Goal: Task Accomplishment & Management: Complete application form

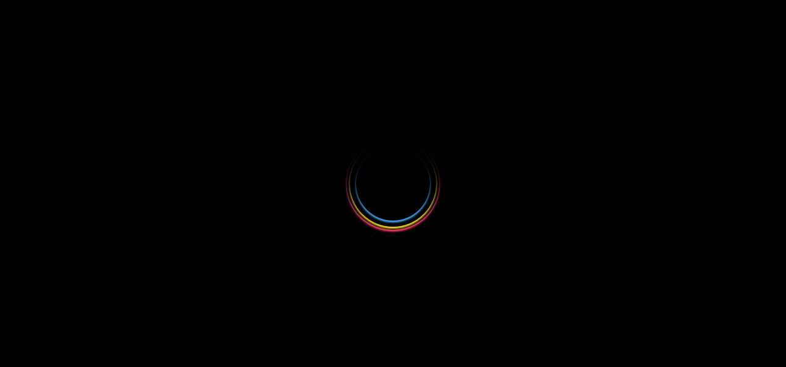
select select
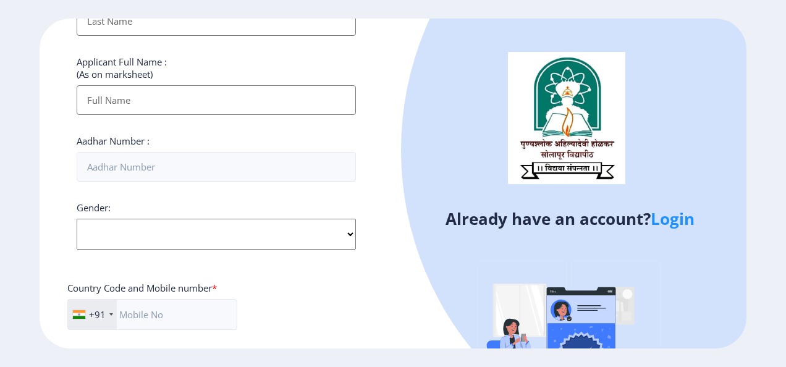
scroll to position [309, 0]
click at [664, 223] on link "Login" at bounding box center [673, 219] width 44 height 22
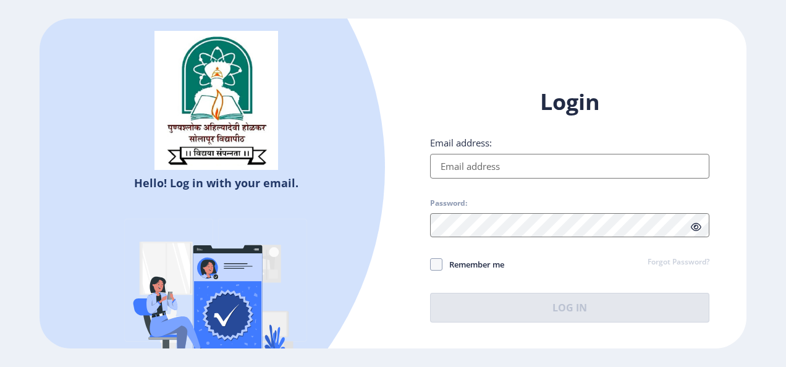
click at [514, 173] on input "Email address:" at bounding box center [569, 166] width 279 height 25
type input "[EMAIL_ADDRESS][DOMAIN_NAME]"
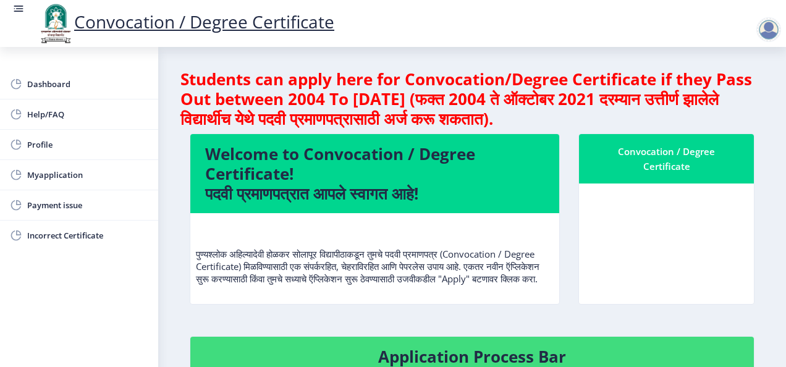
scroll to position [185, 0]
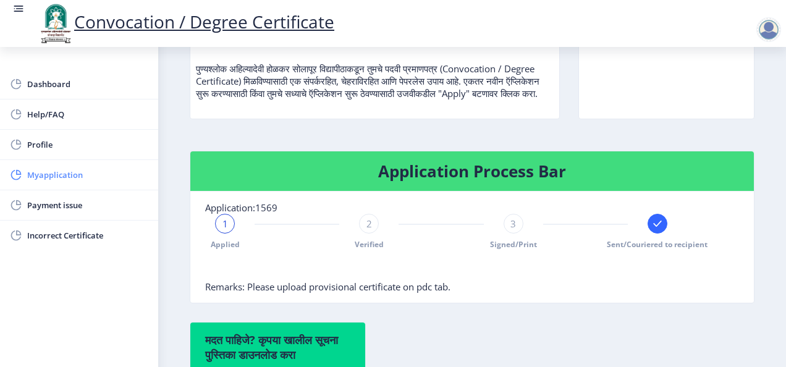
click at [51, 177] on span "Myapplication" at bounding box center [87, 174] width 121 height 15
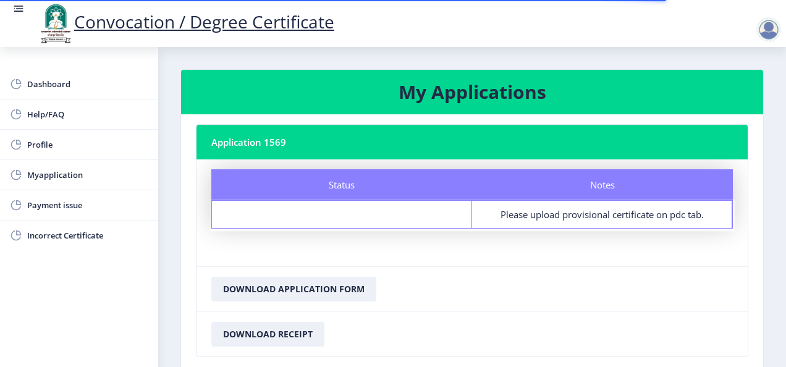
click at [19, 10] on rect at bounding box center [18, 8] width 12 height 12
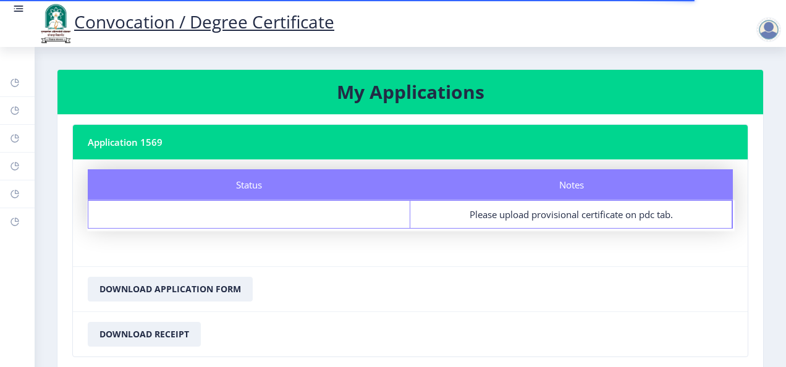
click at [15, 12] on rect at bounding box center [18, 8] width 12 height 12
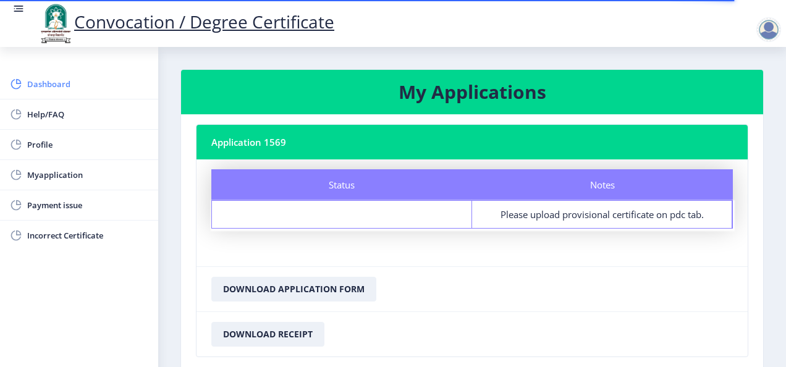
click at [52, 83] on span "Dashboard" at bounding box center [87, 84] width 121 height 15
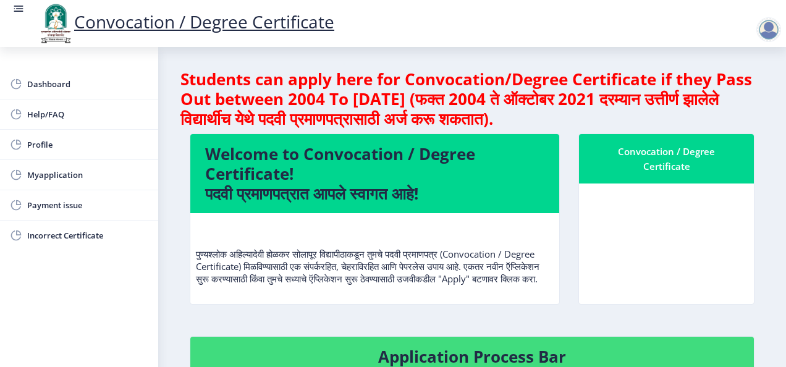
scroll to position [1, 0]
click at [656, 147] on div "Convocation / Degree Certificate" at bounding box center [666, 159] width 145 height 30
click at [657, 150] on div "Convocation / Degree Certificate" at bounding box center [666, 159] width 145 height 30
click at [660, 147] on div "Convocation / Degree Certificate" at bounding box center [666, 159] width 145 height 30
click at [660, 152] on div "Convocation / Degree Certificate" at bounding box center [666, 159] width 145 height 30
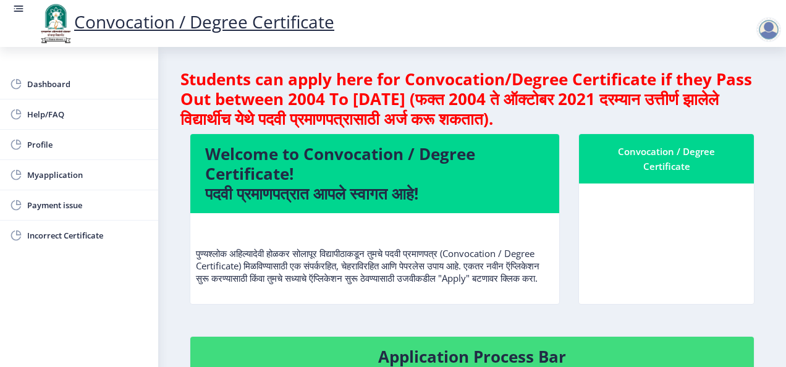
click at [660, 152] on div "Convocation / Degree Certificate" at bounding box center [666, 159] width 145 height 30
drag, startPoint x: 660, startPoint y: 152, endPoint x: 645, endPoint y: 172, distance: 25.2
click at [645, 172] on div "Convocation / Degree Certificate" at bounding box center [666, 159] width 145 height 30
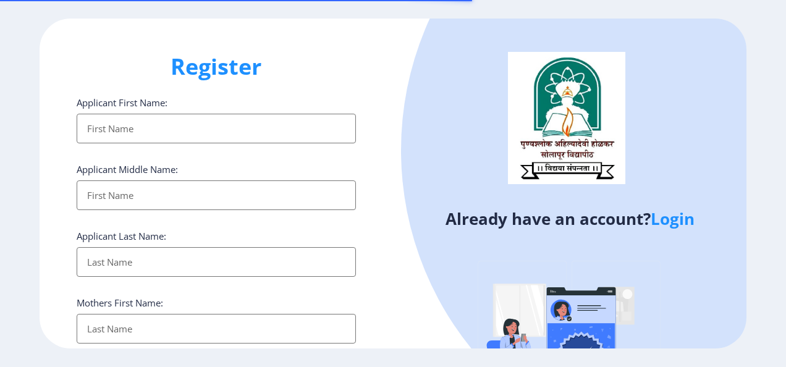
select select
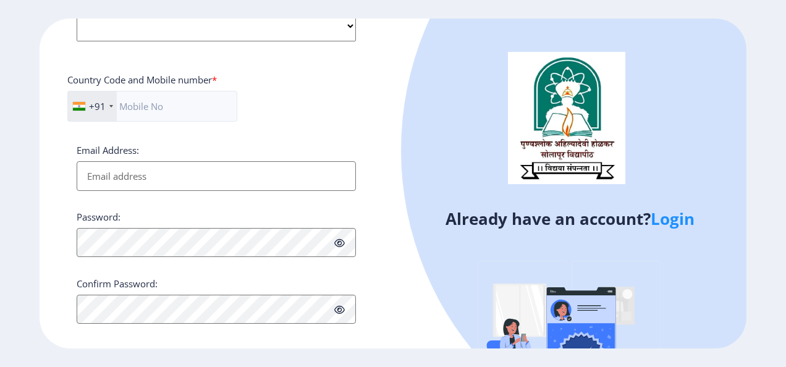
scroll to position [526, 0]
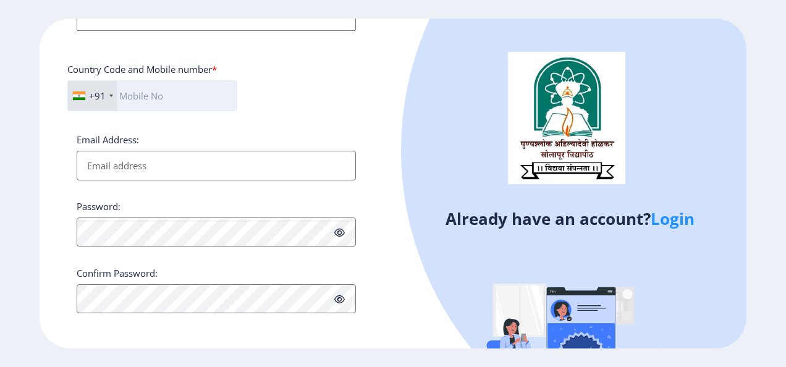
drag, startPoint x: 161, startPoint y: 99, endPoint x: 159, endPoint y: 91, distance: 7.6
click at [160, 92] on input "text" at bounding box center [152, 95] width 170 height 31
type input "8805596552"
type input "GAURABAI"
type input "[PERSON_NAME]"
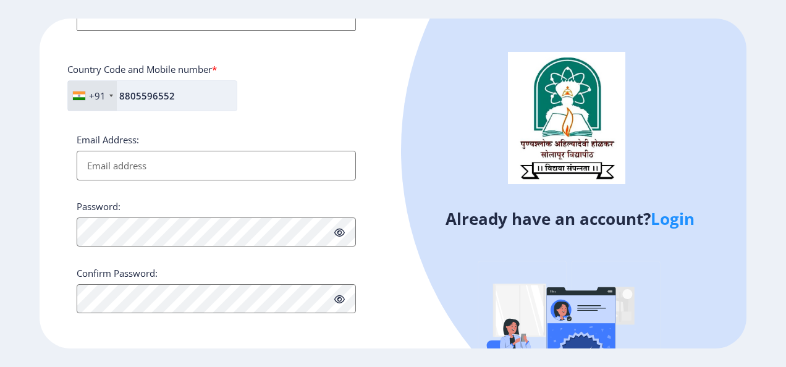
type input "[PERSON_NAME]"
type input "[PERSON_NAME] GAURABAI [PERSON_NAME]"
type input "721140917477"
type input "[EMAIL_ADDRESS][DOMAIN_NAME]"
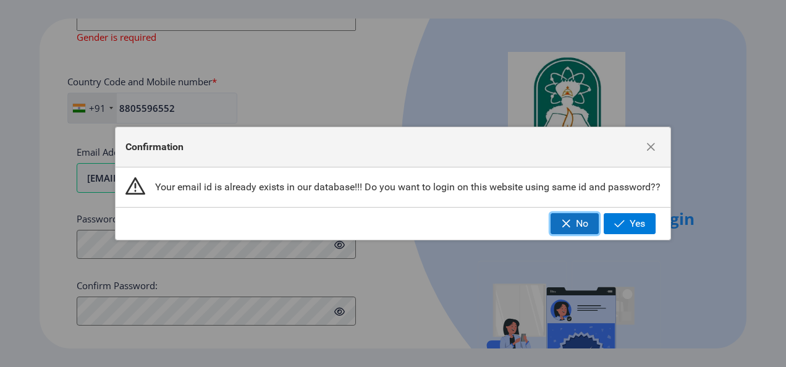
click at [577, 226] on span "No" at bounding box center [582, 223] width 12 height 11
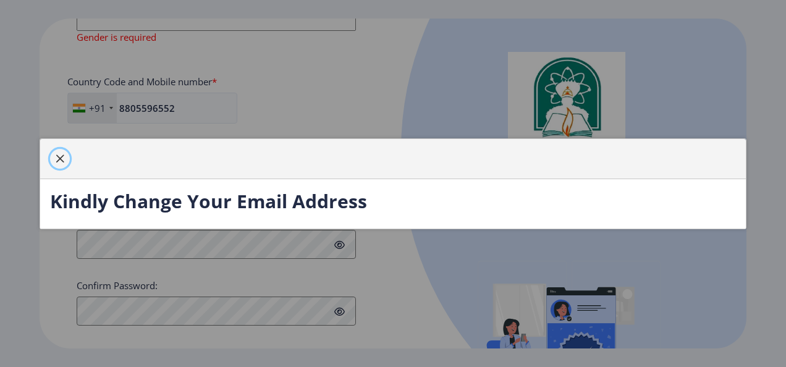
click at [57, 159] on span "button" at bounding box center [60, 159] width 10 height 10
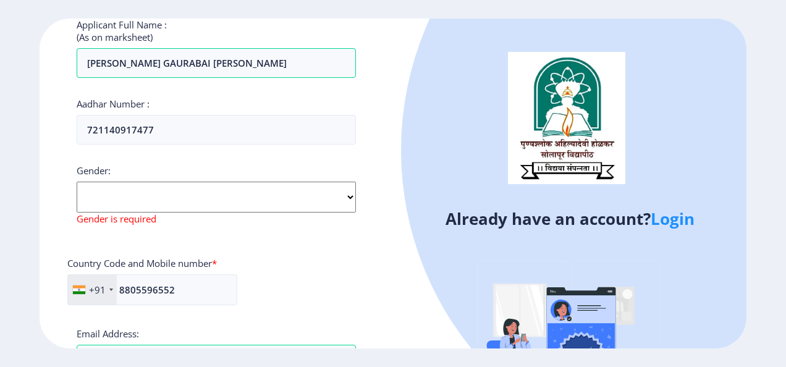
scroll to position [341, 0]
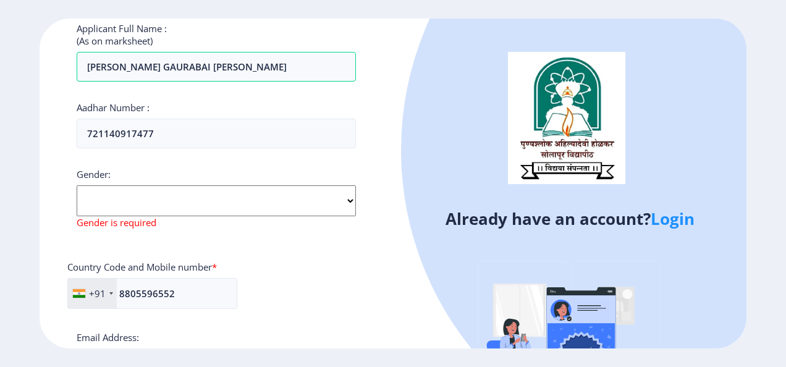
drag, startPoint x: 129, startPoint y: 204, endPoint x: 120, endPoint y: 214, distance: 13.1
click at [129, 204] on select "Select Gender [DEMOGRAPHIC_DATA] [DEMOGRAPHIC_DATA] Other" at bounding box center [216, 200] width 279 height 31
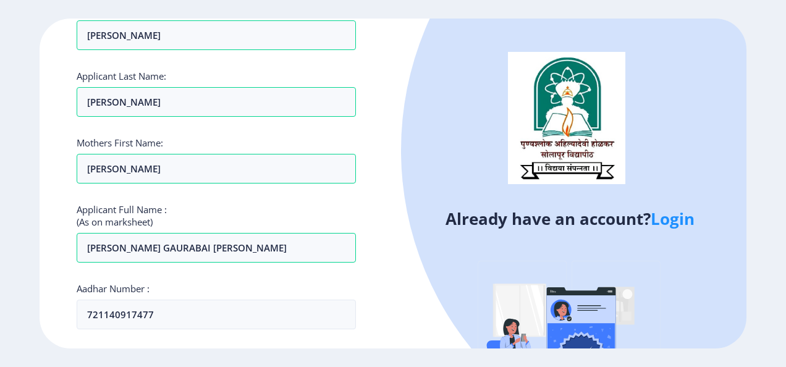
scroll to position [309, 0]
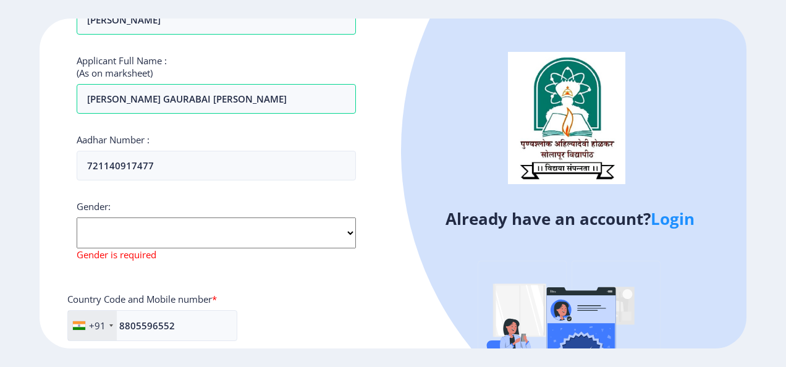
click at [195, 226] on select "Select Gender [DEMOGRAPHIC_DATA] [DEMOGRAPHIC_DATA] Other" at bounding box center [216, 232] width 279 height 31
select select "[DEMOGRAPHIC_DATA]"
click at [77, 217] on select "Select Gender [DEMOGRAPHIC_DATA] [DEMOGRAPHIC_DATA] Other" at bounding box center [216, 232] width 279 height 31
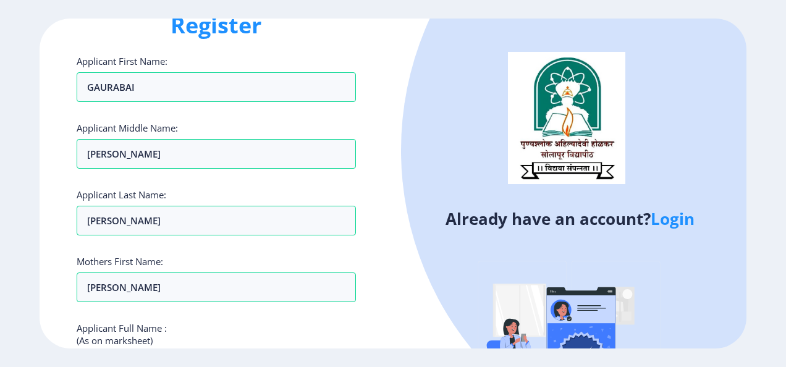
scroll to position [0, 0]
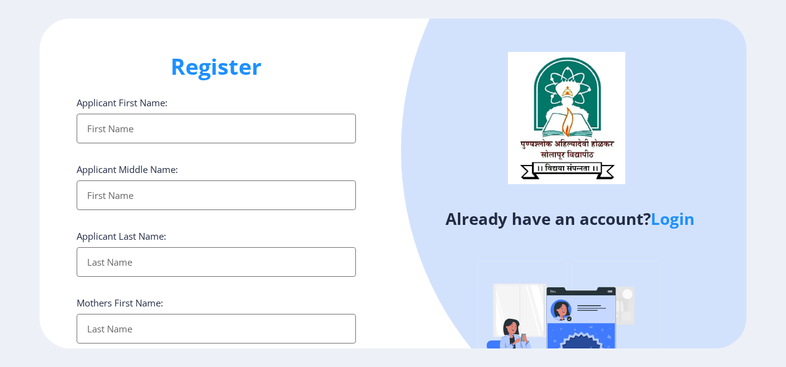
select select
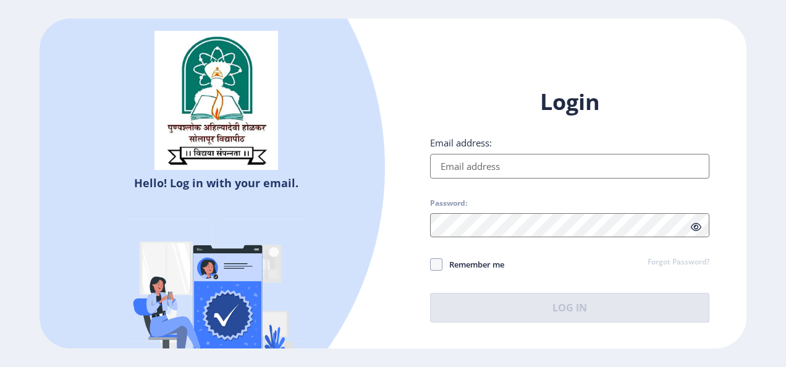
click at [486, 159] on input "Email address:" at bounding box center [569, 166] width 279 height 25
type input "[EMAIL_ADDRESS][DOMAIN_NAME]"
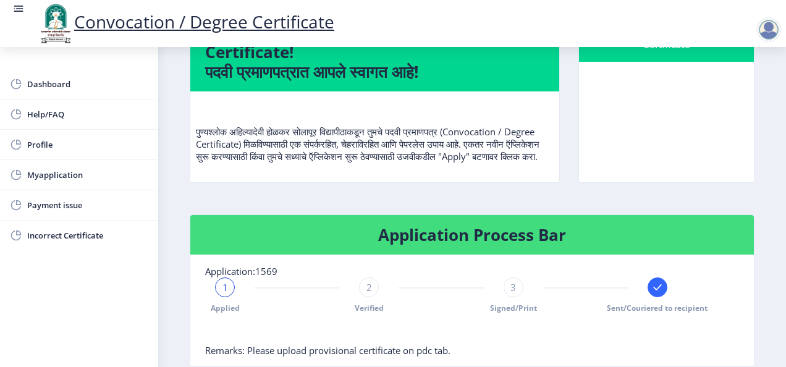
scroll to position [185, 0]
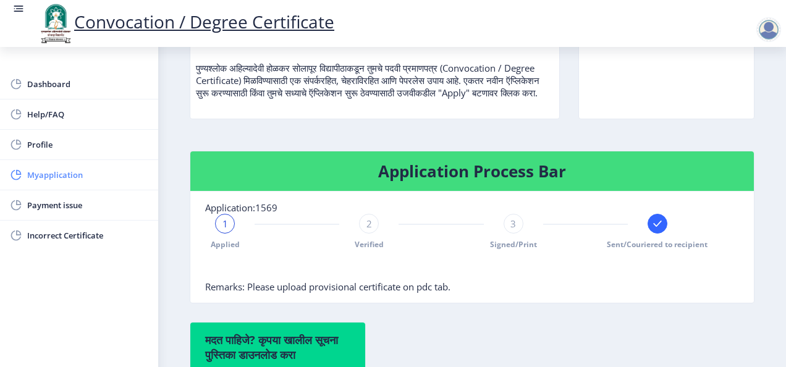
click at [33, 169] on span "Myapplication" at bounding box center [87, 174] width 121 height 15
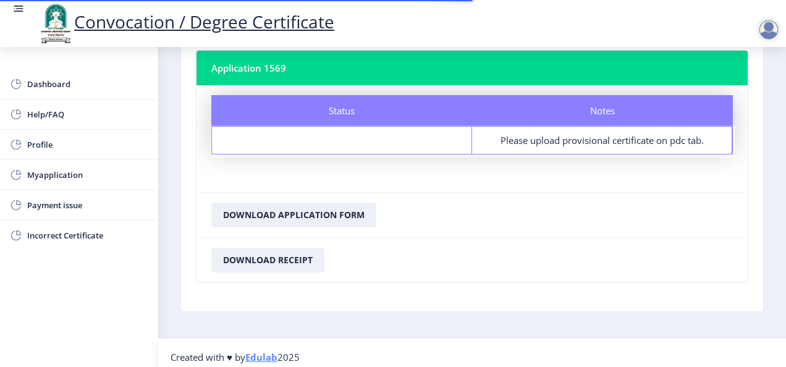
scroll to position [80, 0]
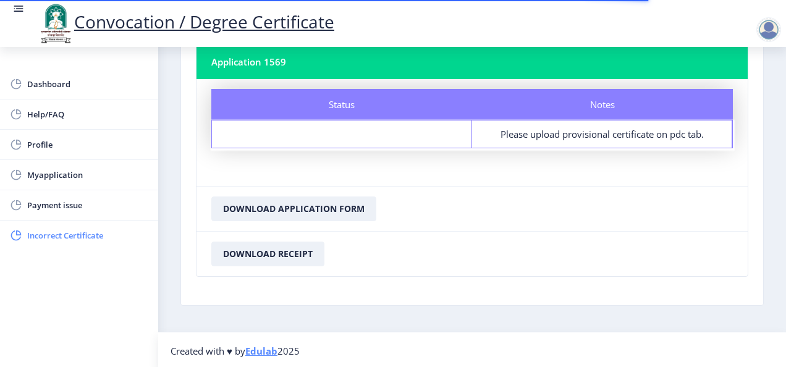
click at [36, 235] on span "Incorrect Certificate" at bounding box center [87, 235] width 121 height 15
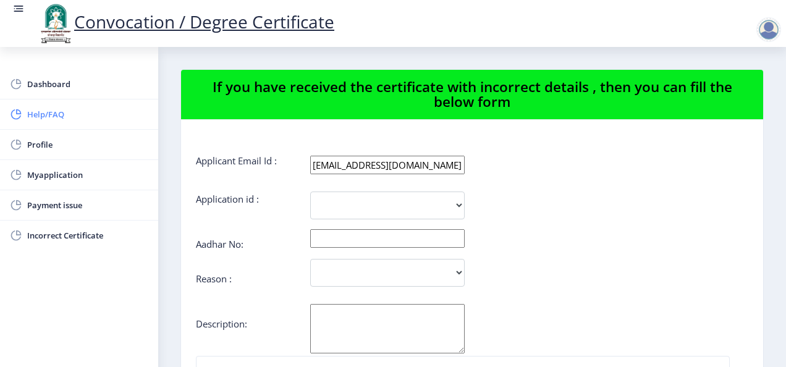
click at [38, 109] on span "Help/FAQ" at bounding box center [87, 114] width 121 height 15
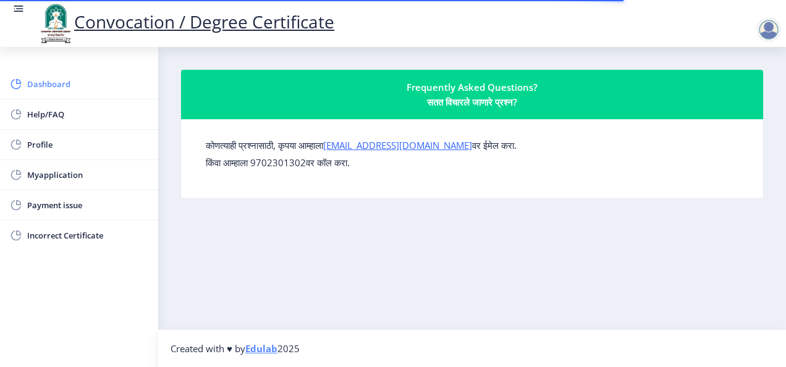
click at [62, 91] on span "Dashboard" at bounding box center [87, 84] width 121 height 15
